Goal: Entertainment & Leisure: Browse casually

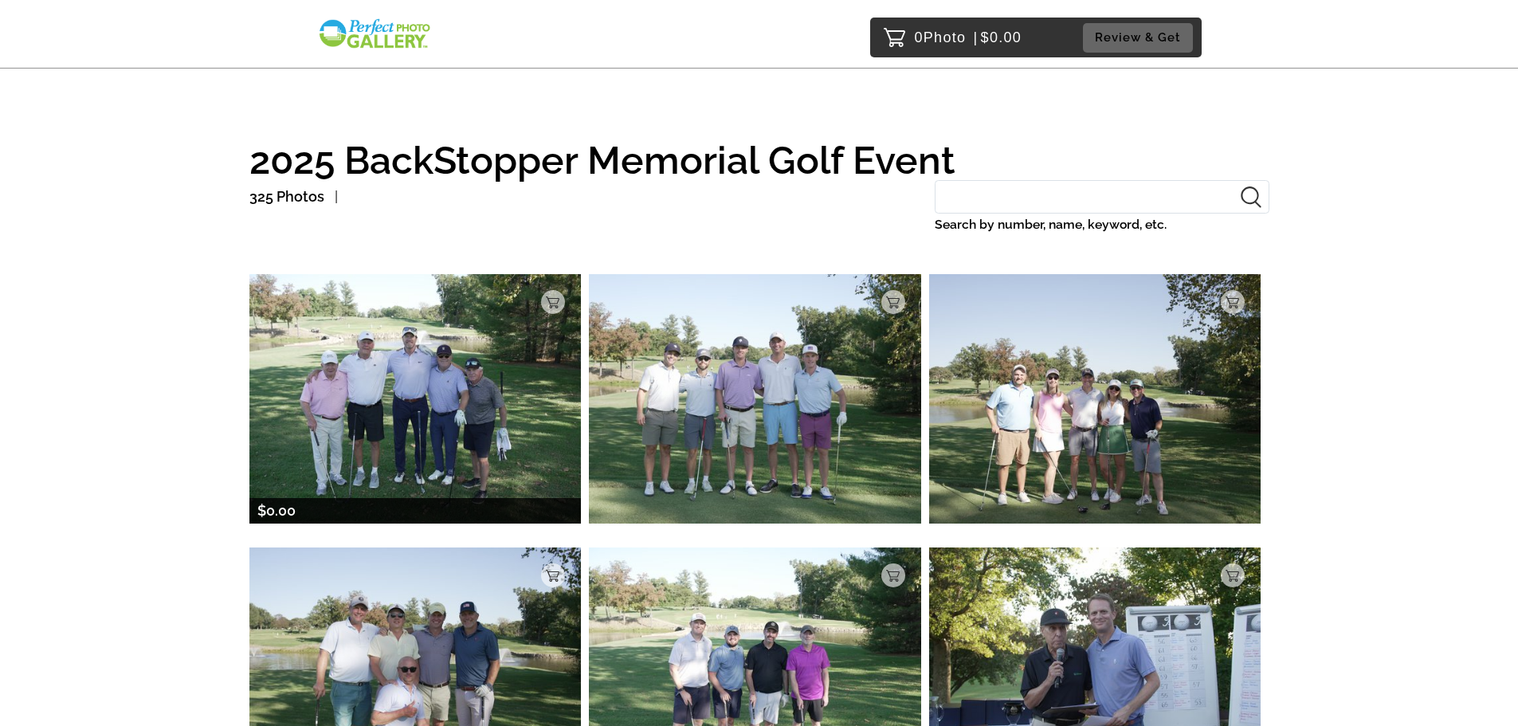
click at [450, 402] on img at bounding box center [415, 398] width 332 height 249
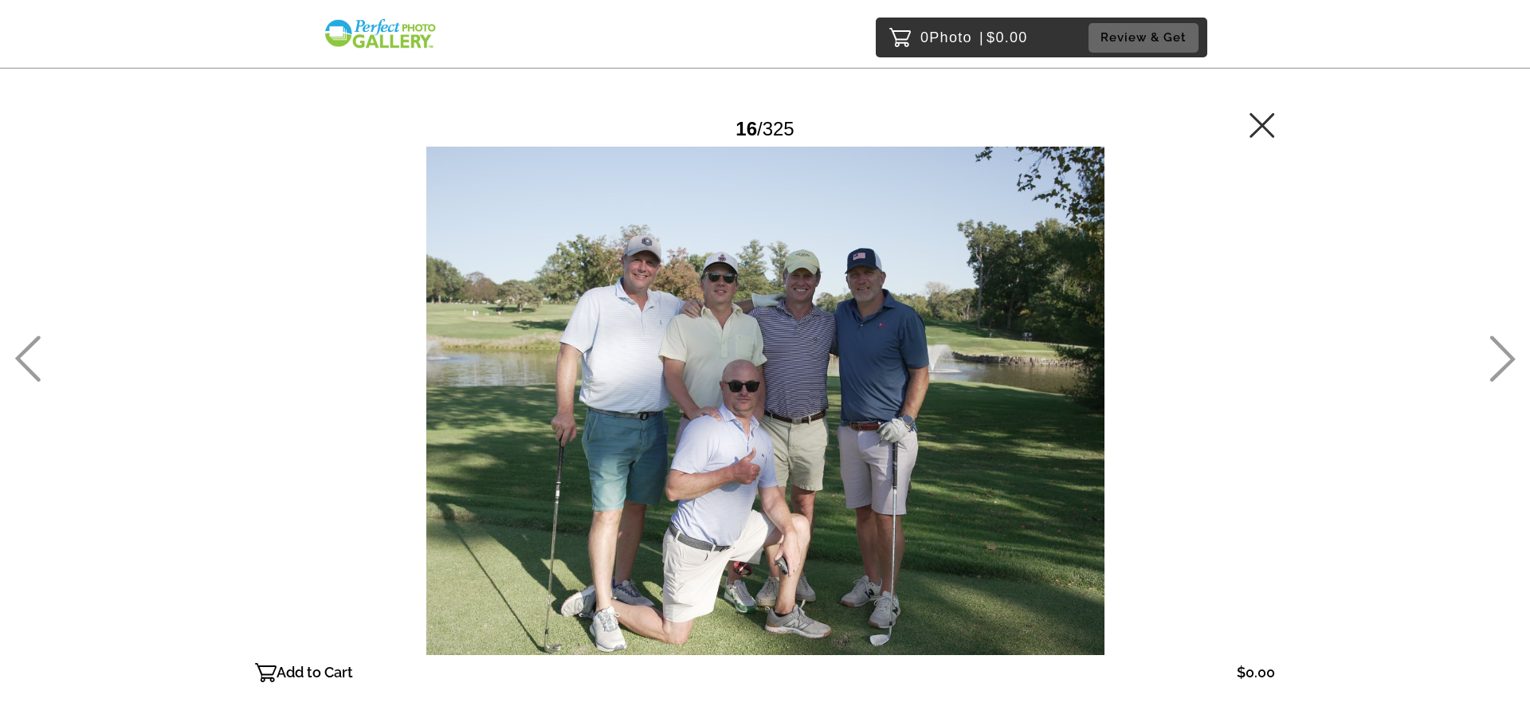
click at [1256, 126] on icon at bounding box center [1263, 125] width 26 height 26
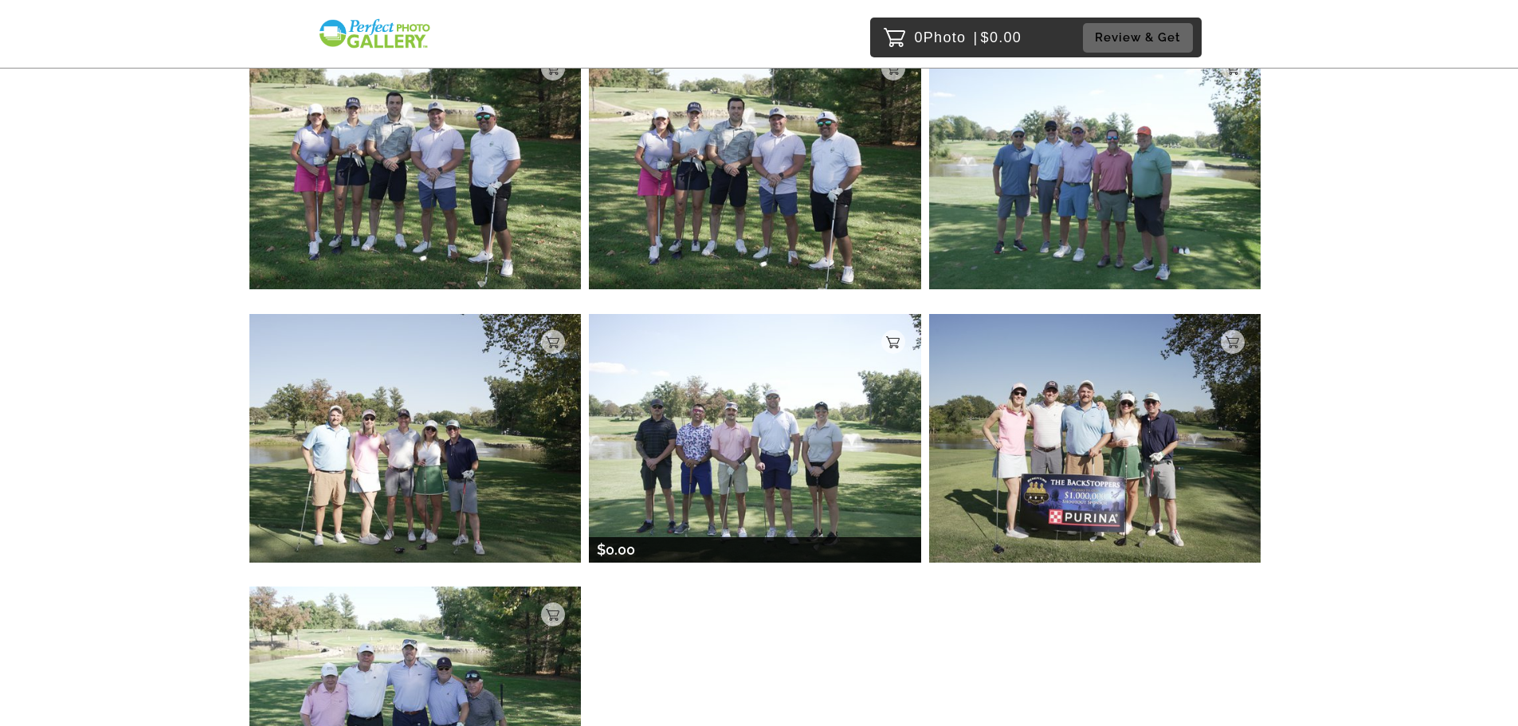
scroll to position [8686, 0]
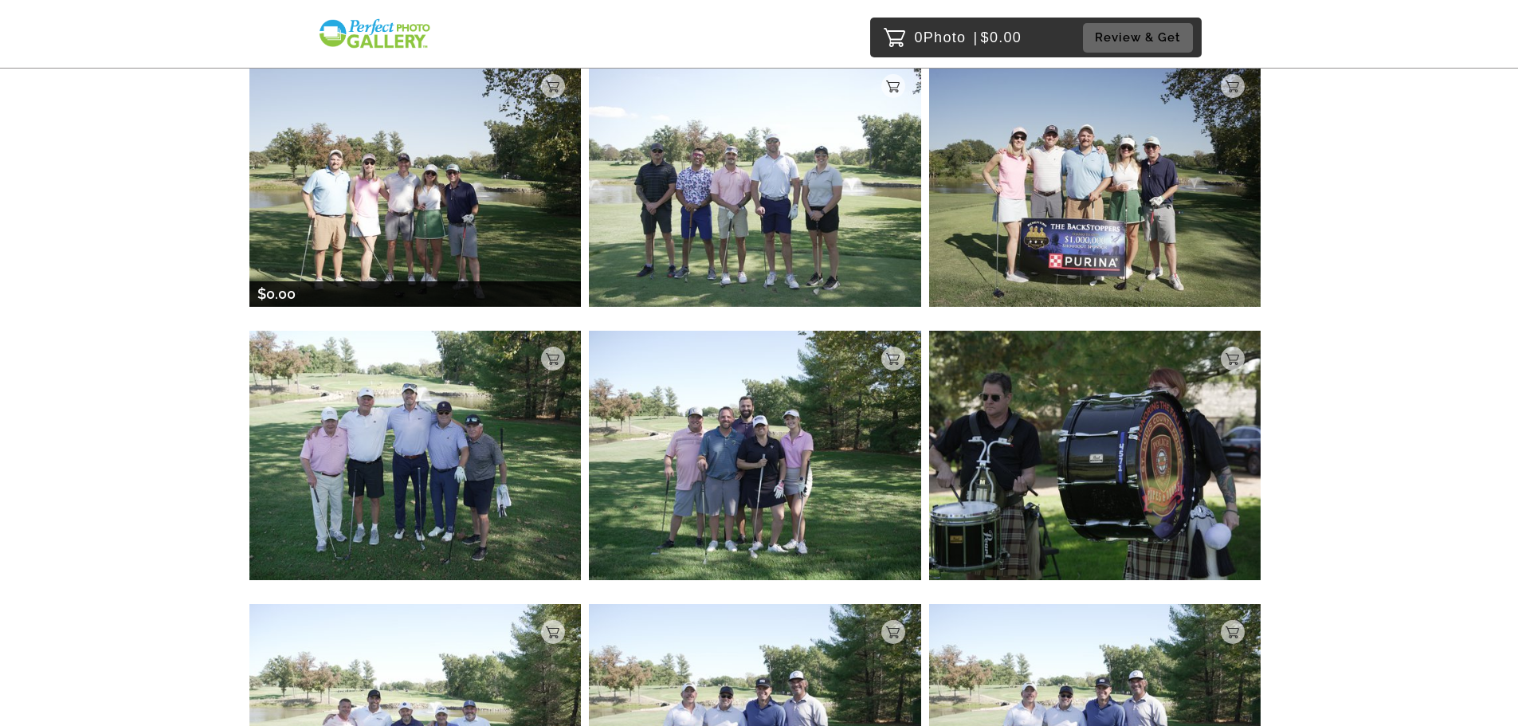
click at [430, 200] on img at bounding box center [415, 182] width 332 height 249
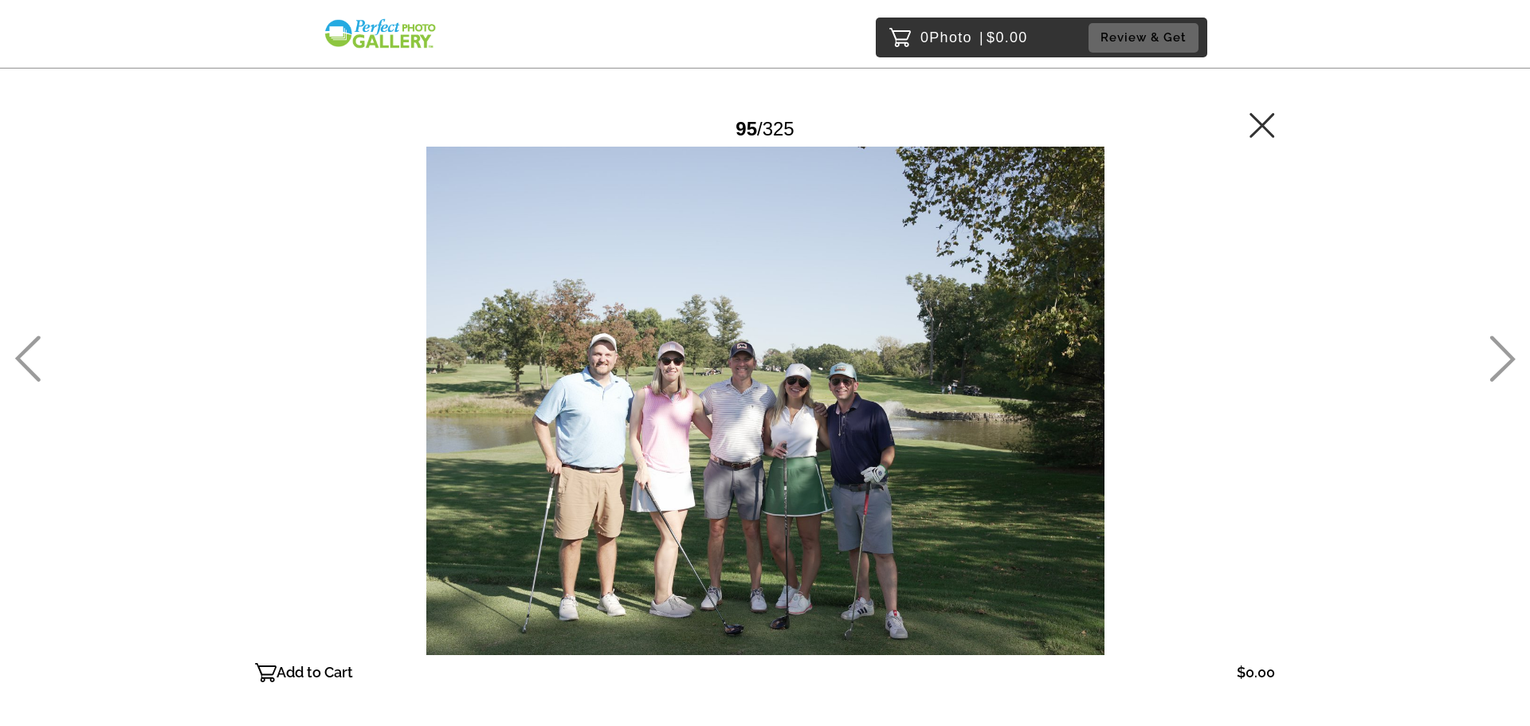
click at [1267, 119] on icon at bounding box center [1262, 124] width 25 height 25
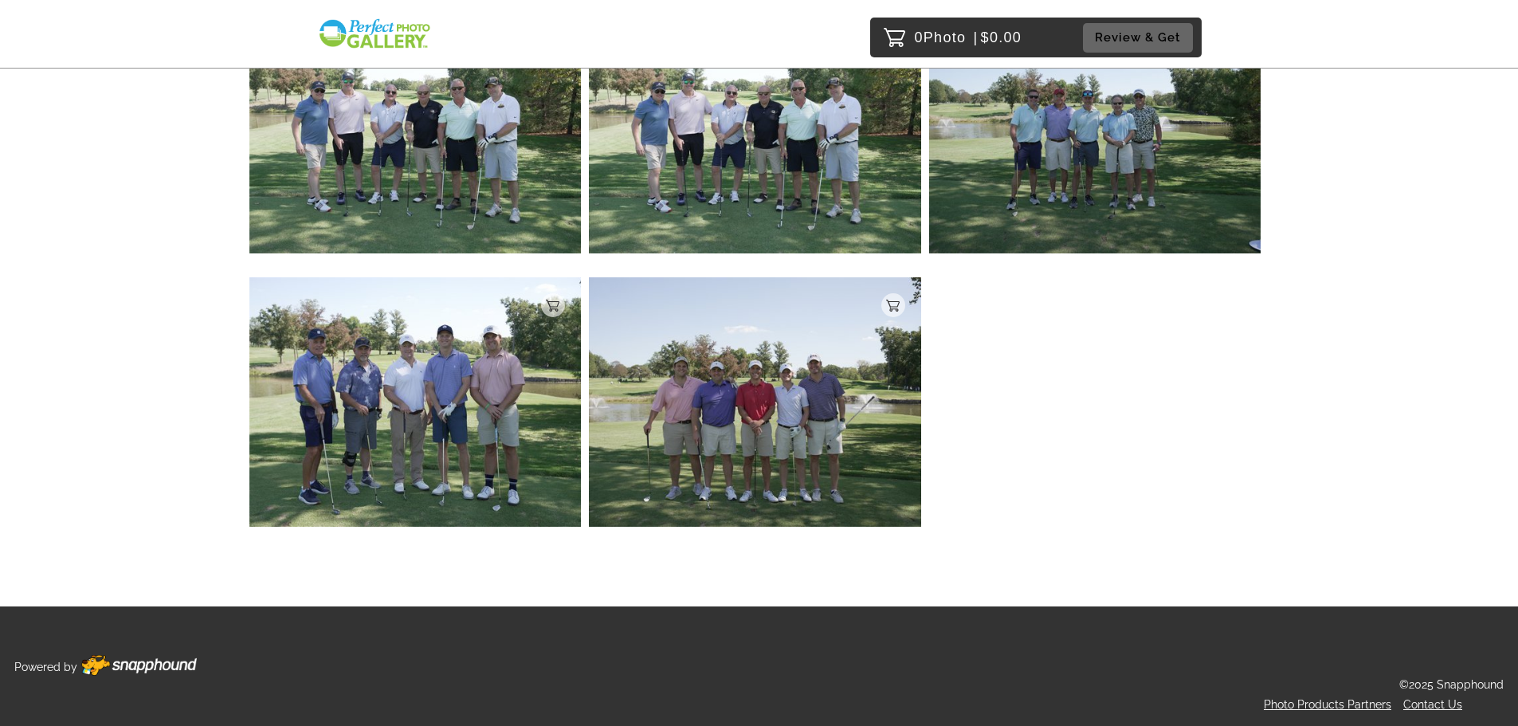
scroll to position [14481, 0]
